Goal: Task Accomplishment & Management: Manage account settings

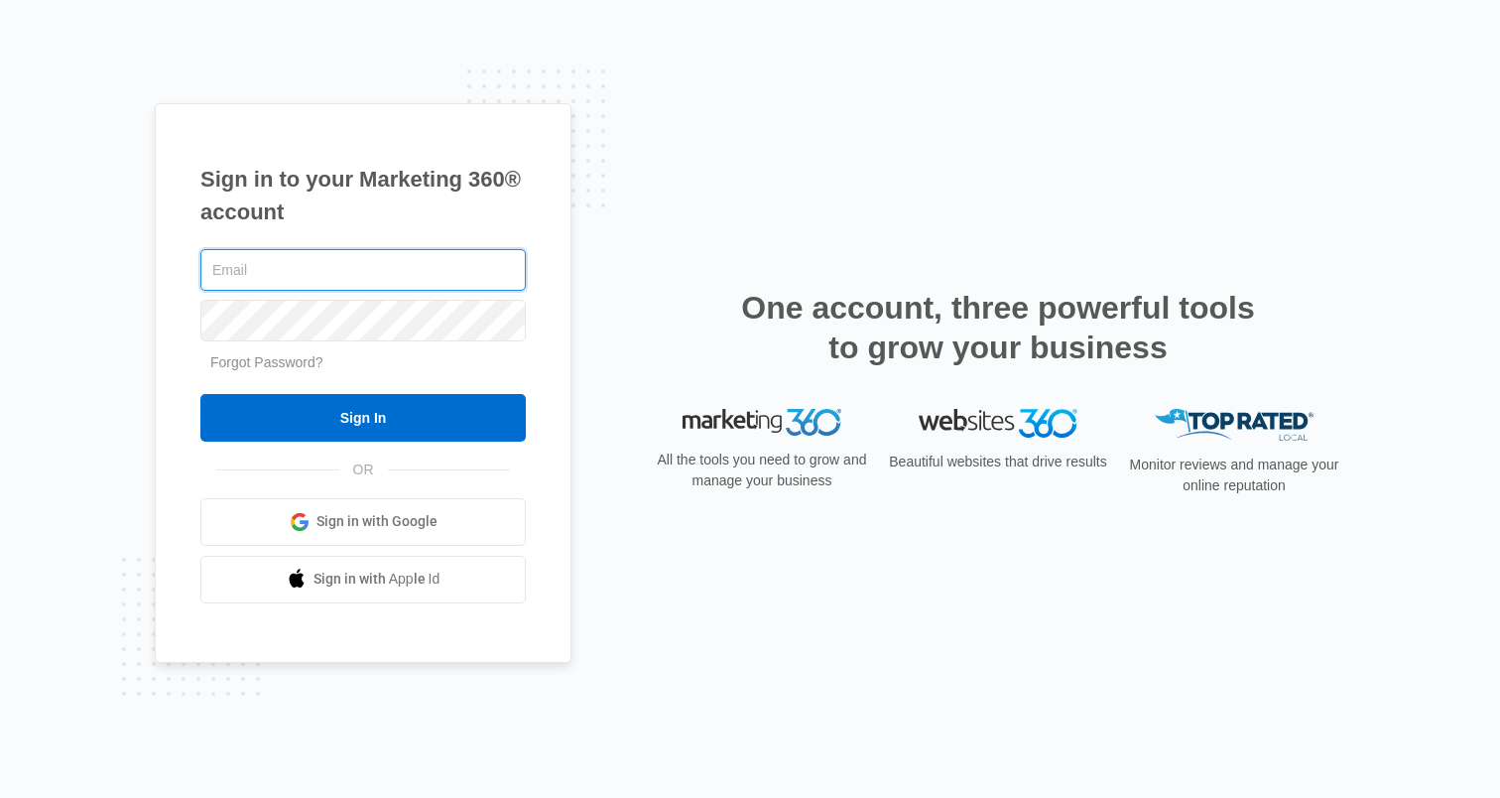
click at [335, 272] on input "text" at bounding box center [362, 270] width 325 height 42
type input "[PERSON_NAME][EMAIL_ADDRESS][PERSON_NAME][DOMAIN_NAME]"
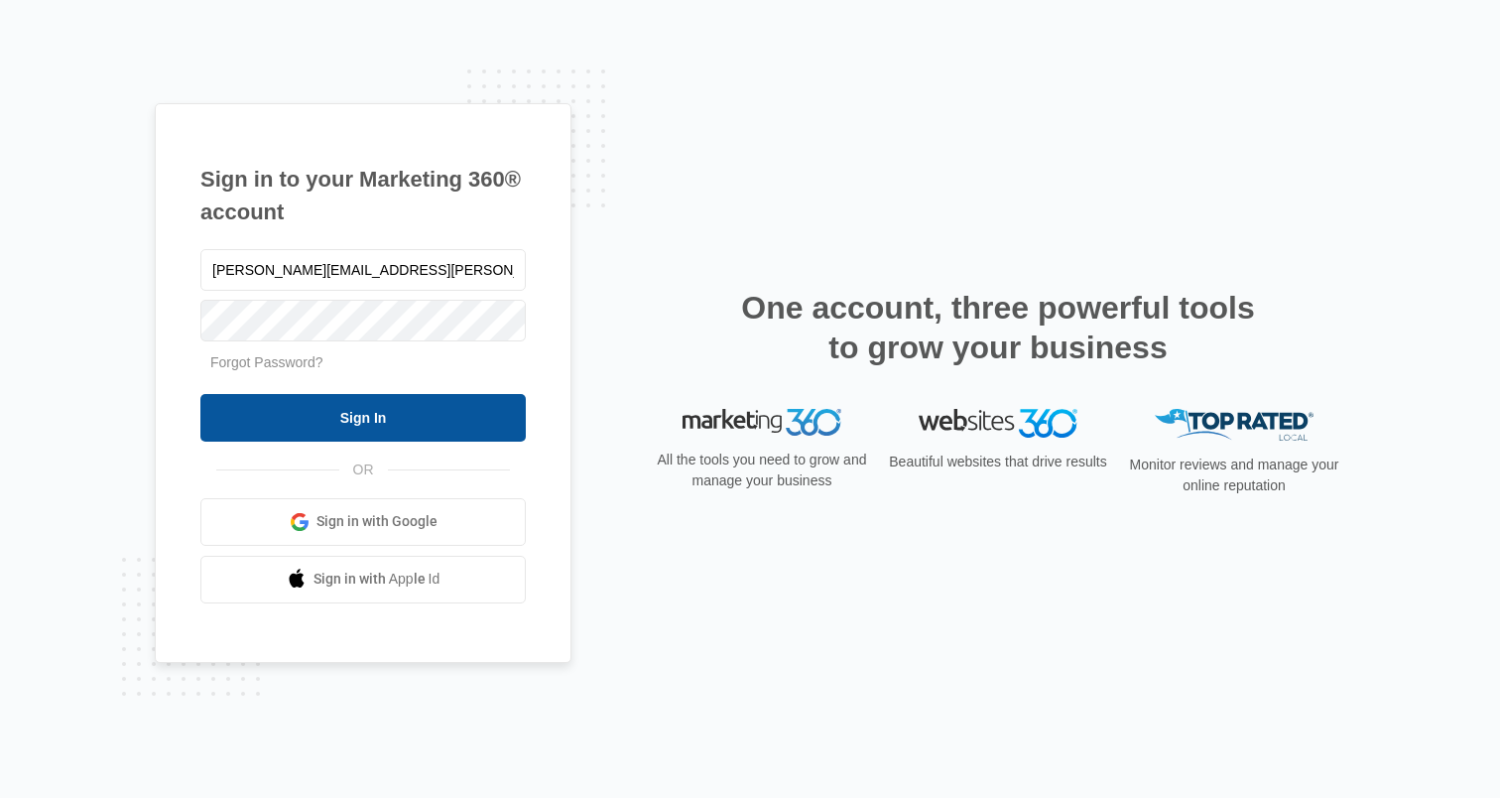
click at [296, 419] on input "Sign In" at bounding box center [362, 418] width 325 height 48
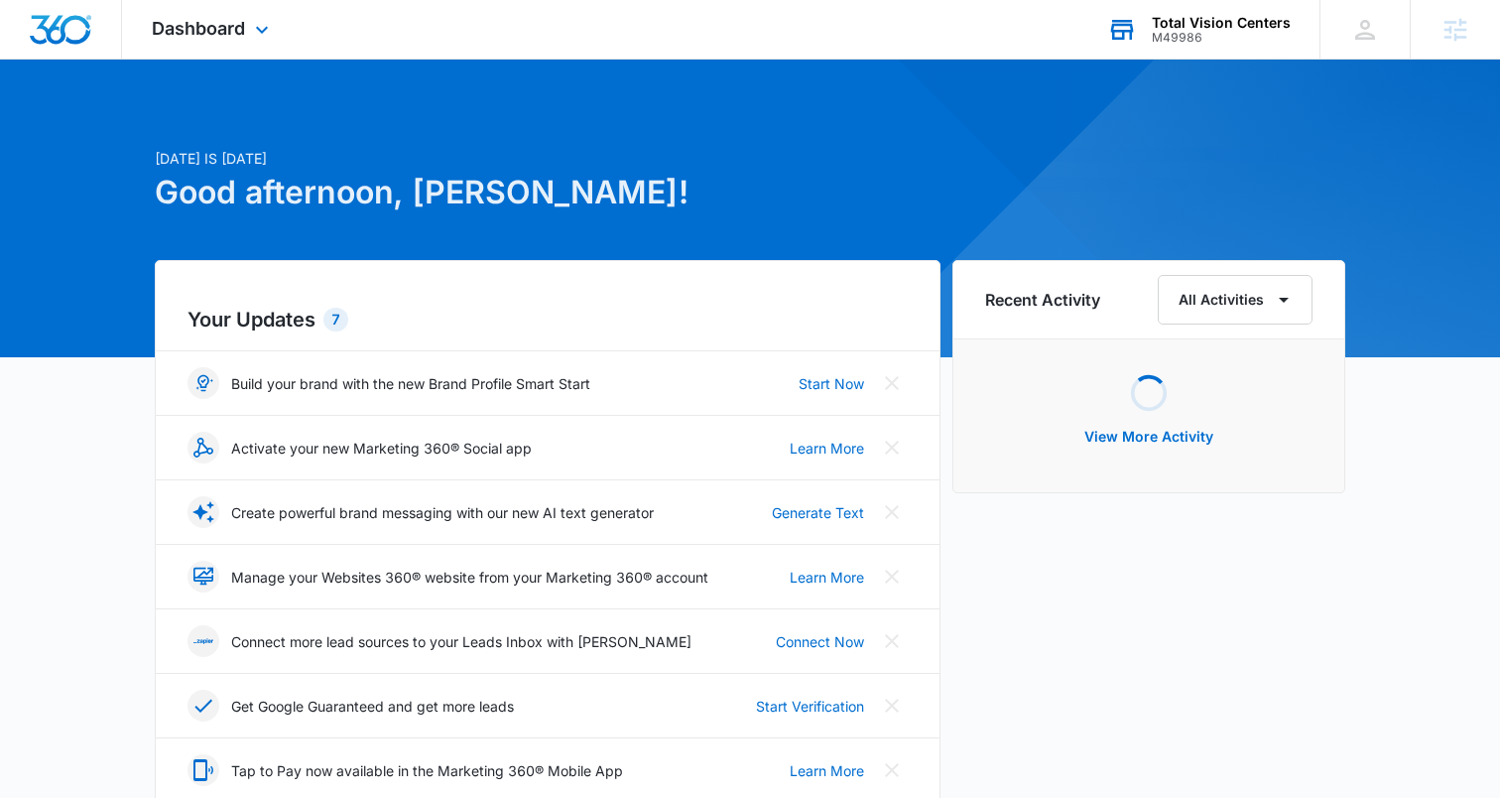
click at [1217, 42] on div "M49986" at bounding box center [1221, 38] width 139 height 14
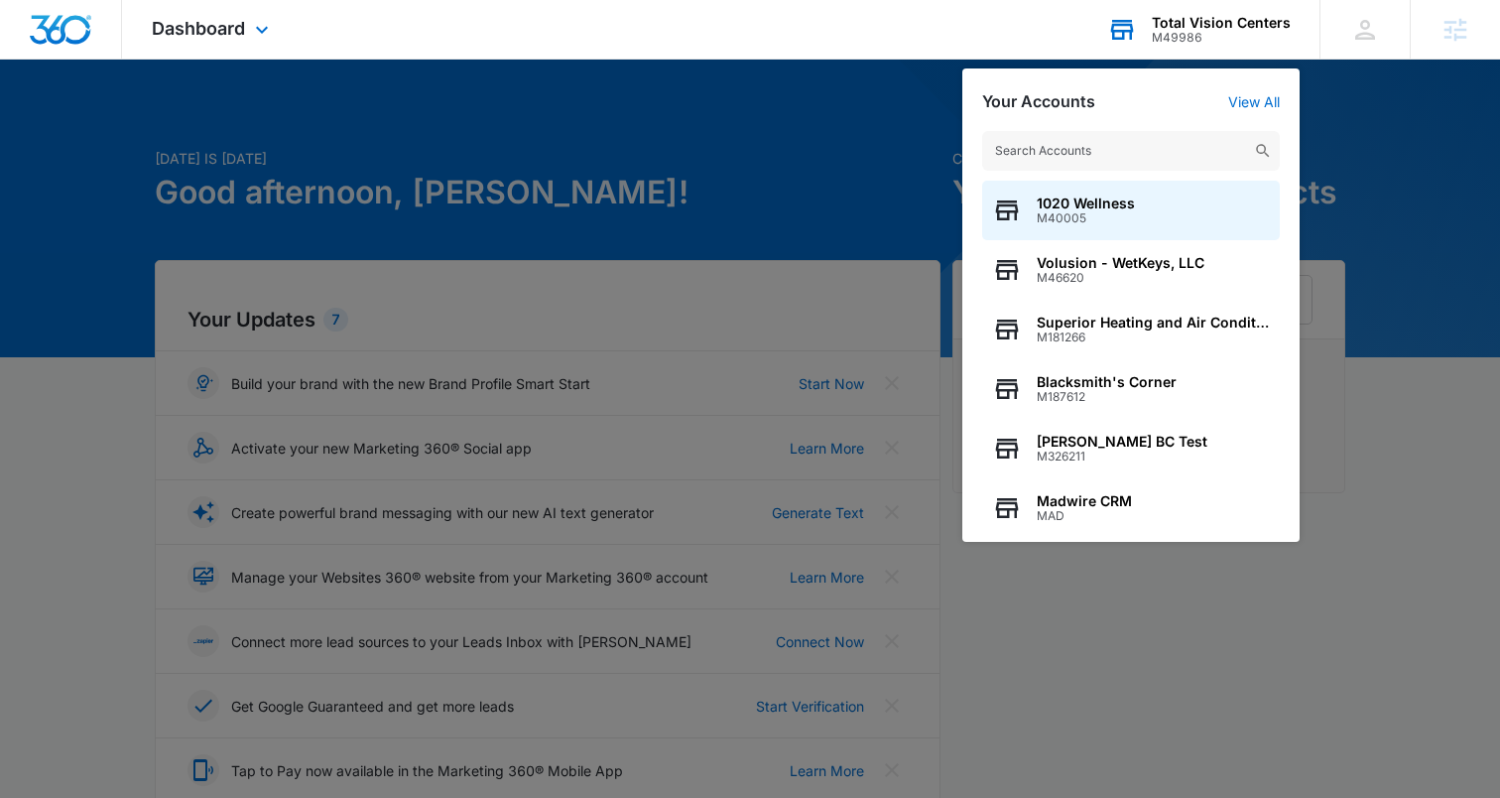
click at [1057, 145] on input "text" at bounding box center [1131, 151] width 298 height 40
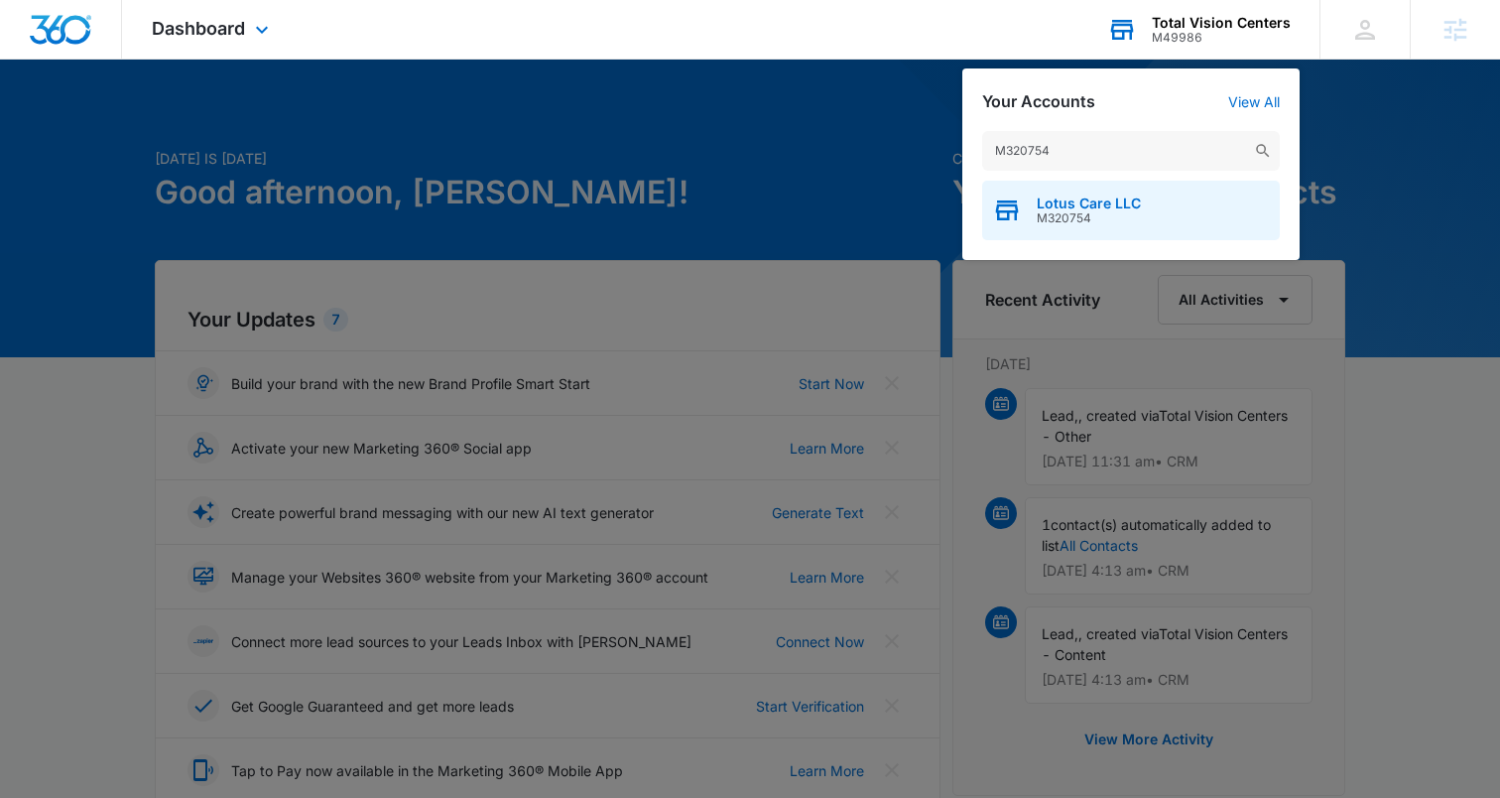
type input "M320754"
click at [1056, 213] on span "M320754" at bounding box center [1089, 218] width 104 height 14
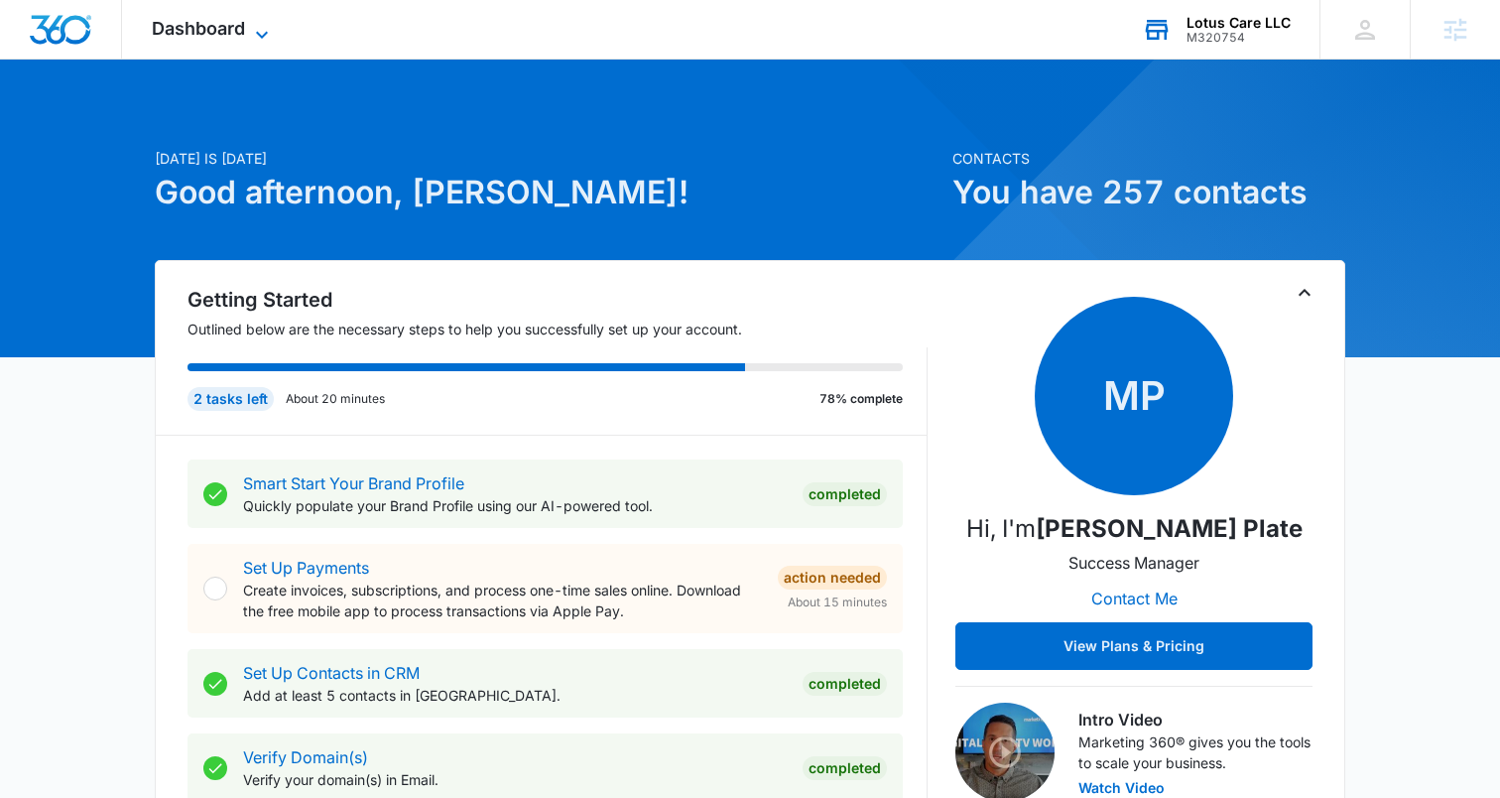
click at [229, 27] on span "Dashboard" at bounding box center [198, 28] width 93 height 21
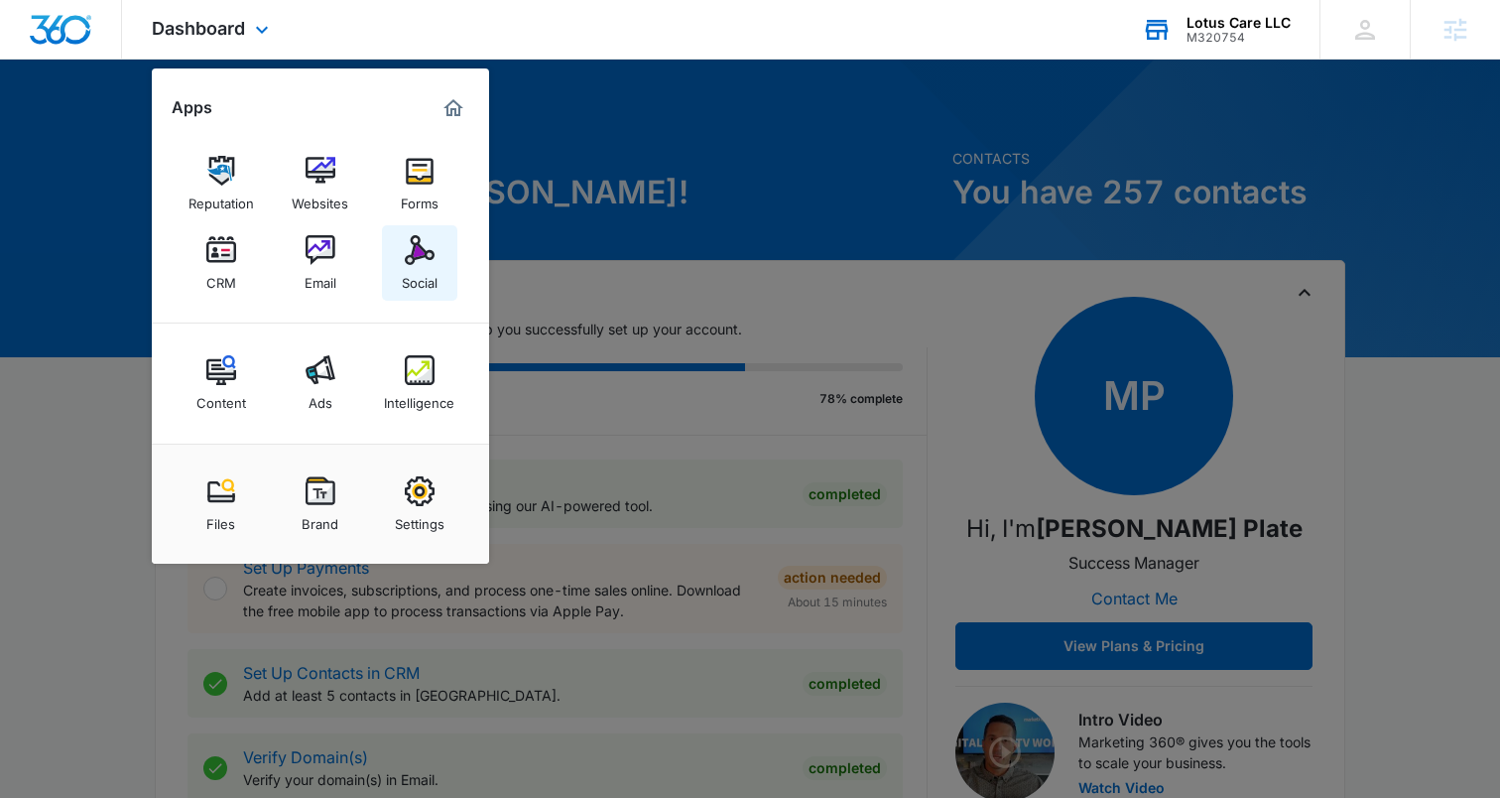
click at [396, 254] on link "Social" at bounding box center [419, 262] width 75 height 75
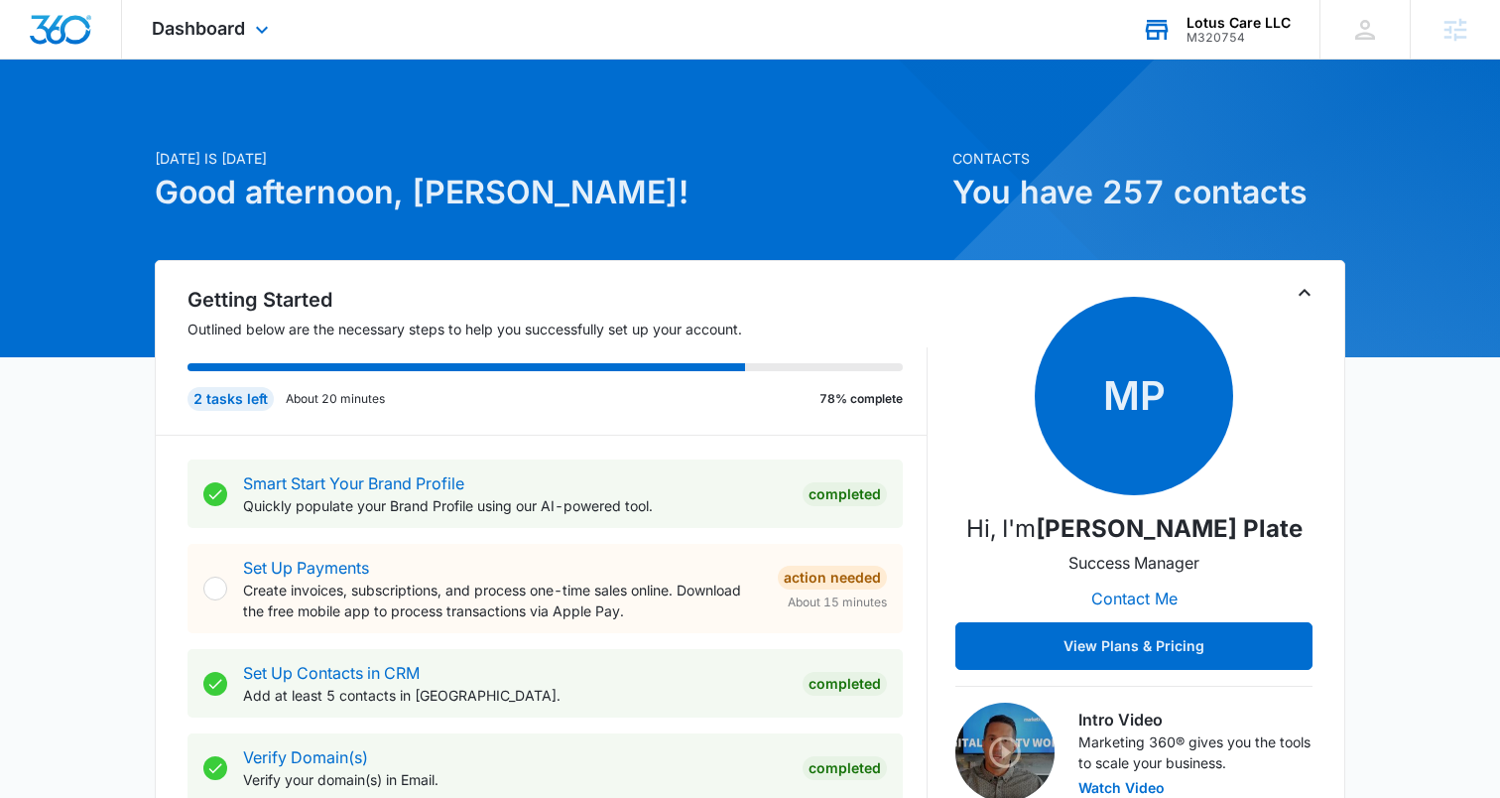
scroll to position [0, 0]
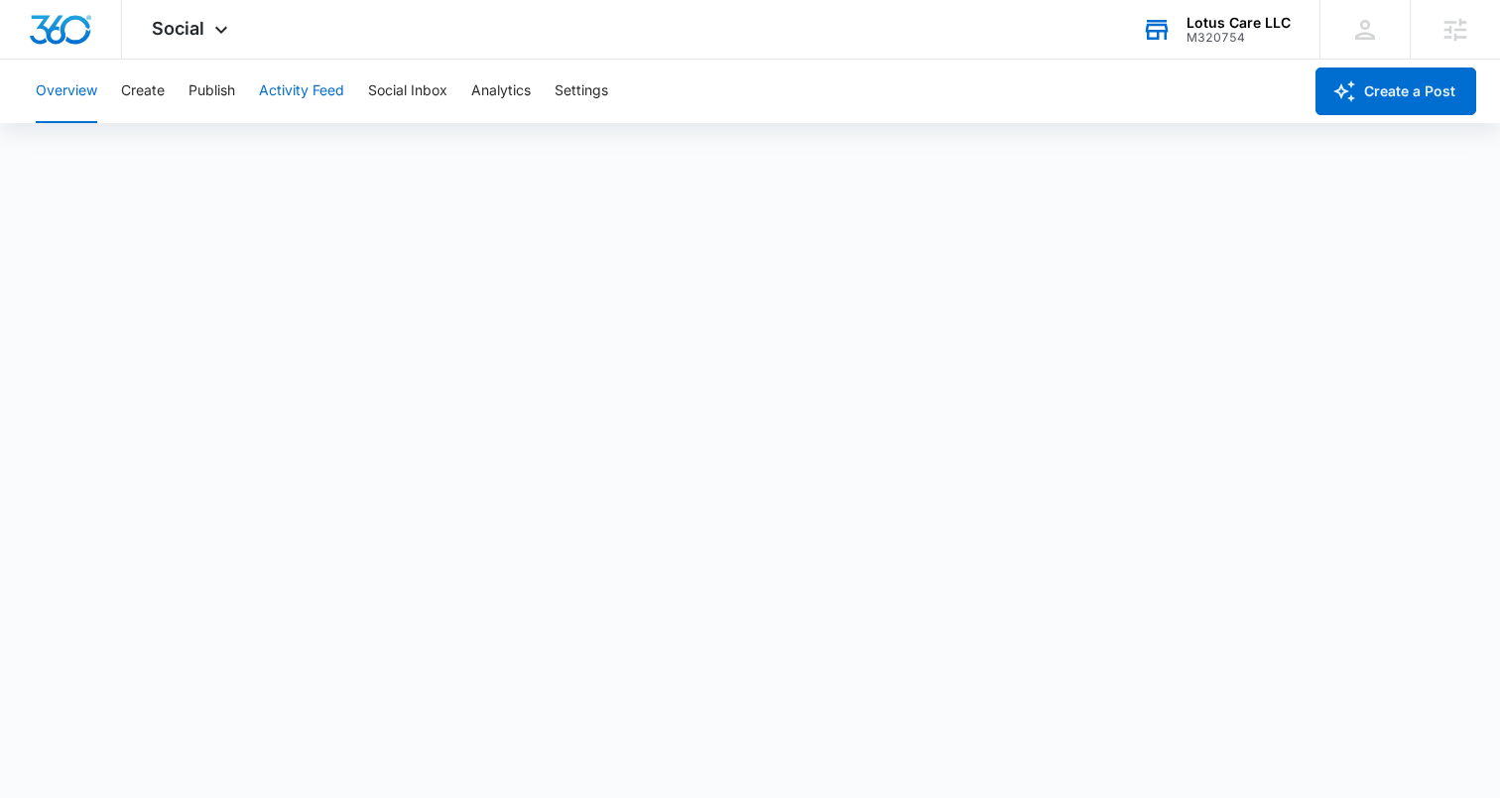
click at [313, 97] on button "Activity Feed" at bounding box center [301, 92] width 85 height 64
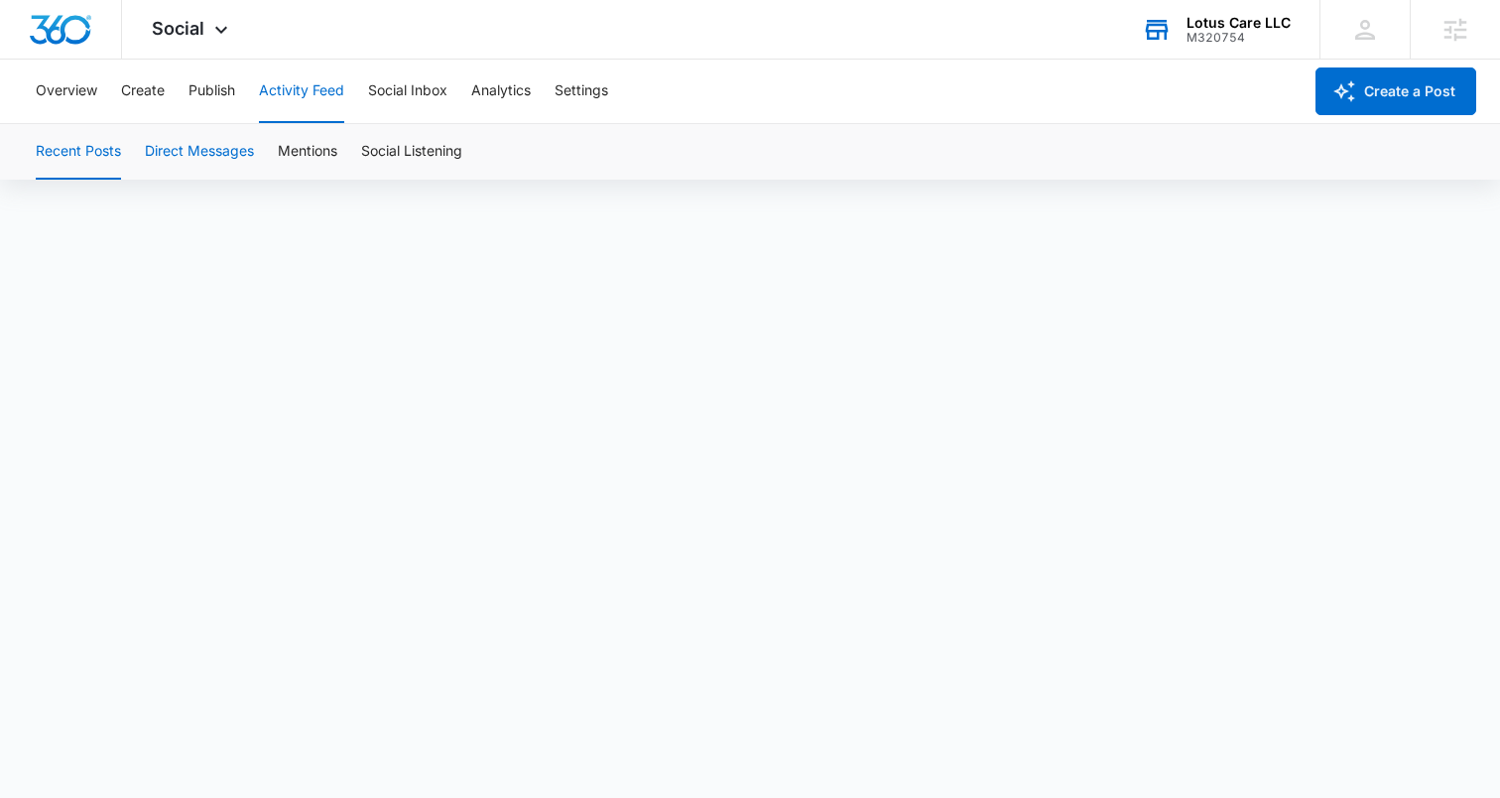
click at [192, 168] on button "Direct Messages" at bounding box center [199, 152] width 109 height 56
click at [316, 167] on button "Mentions" at bounding box center [308, 152] width 60 height 56
click at [422, 91] on button "Social Inbox" at bounding box center [407, 92] width 79 height 64
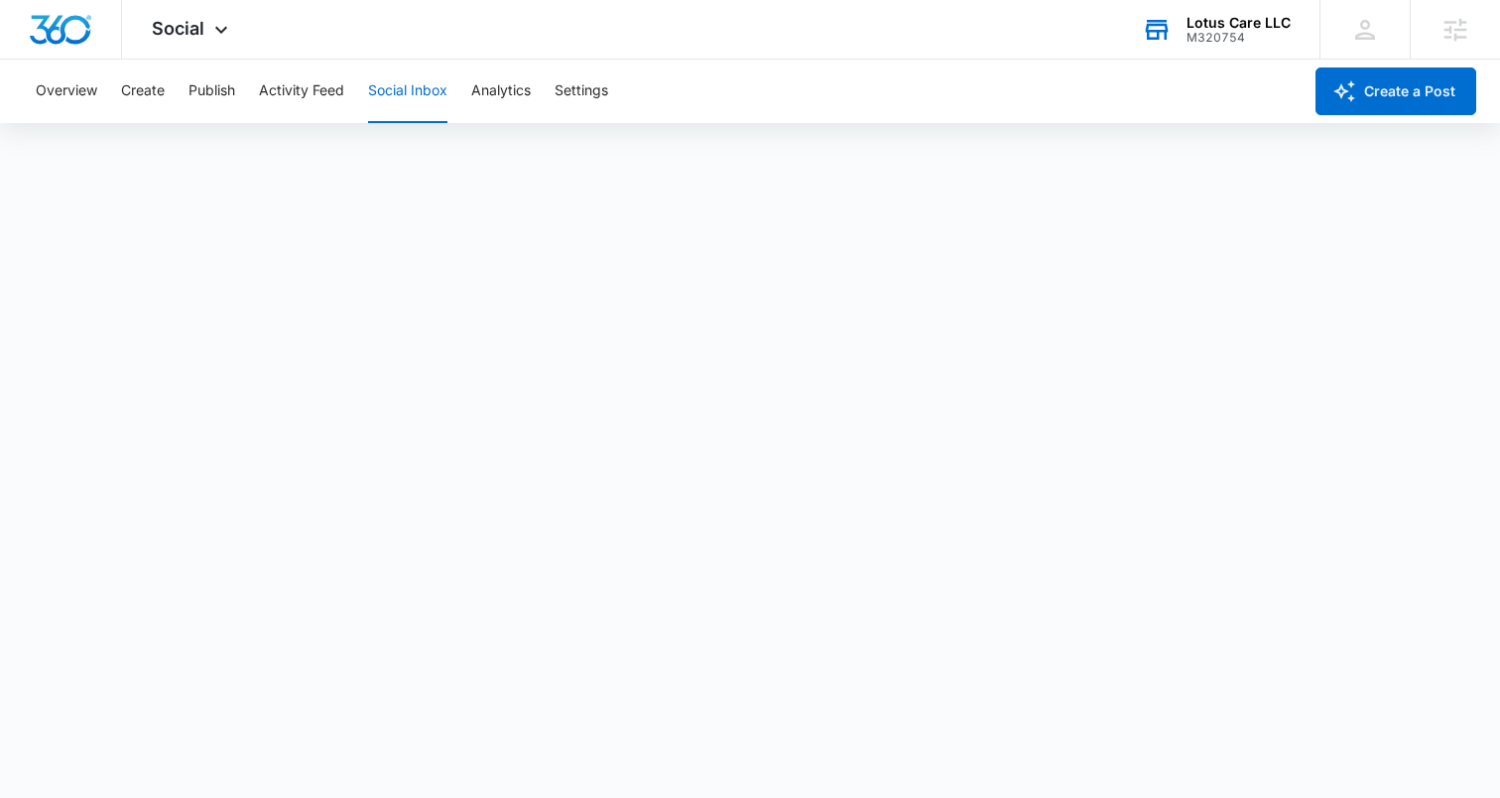
scroll to position [5, 0]
